Goal: Navigation & Orientation: Find specific page/section

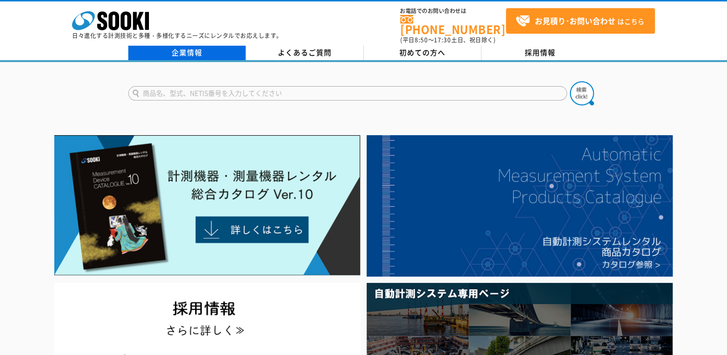
click at [208, 47] on link "企業情報" at bounding box center [187, 53] width 118 height 14
click at [183, 46] on link "企業情報" at bounding box center [187, 53] width 118 height 14
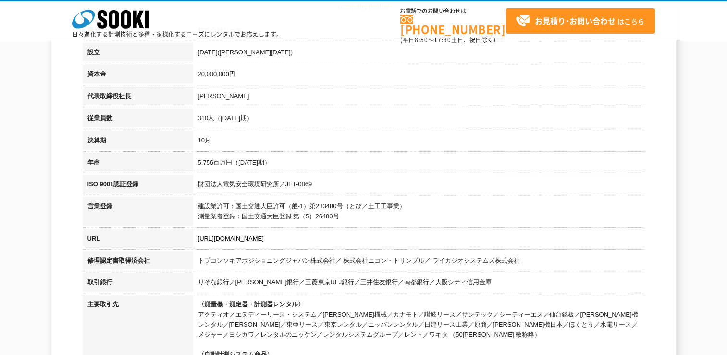
scroll to position [188, 0]
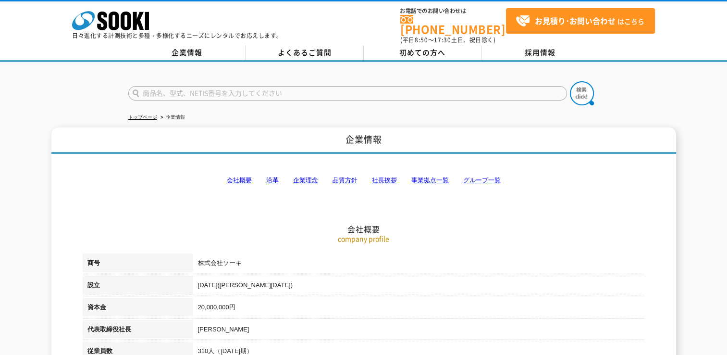
click at [425, 176] on link "事業拠点一覧" at bounding box center [429, 179] width 37 height 7
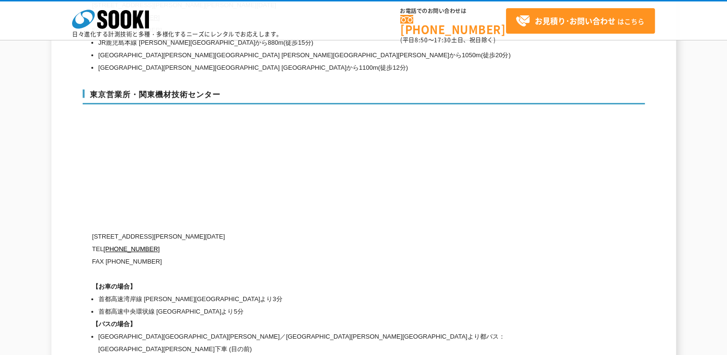
scroll to position [3995, 0]
